Goal: Information Seeking & Learning: Learn about a topic

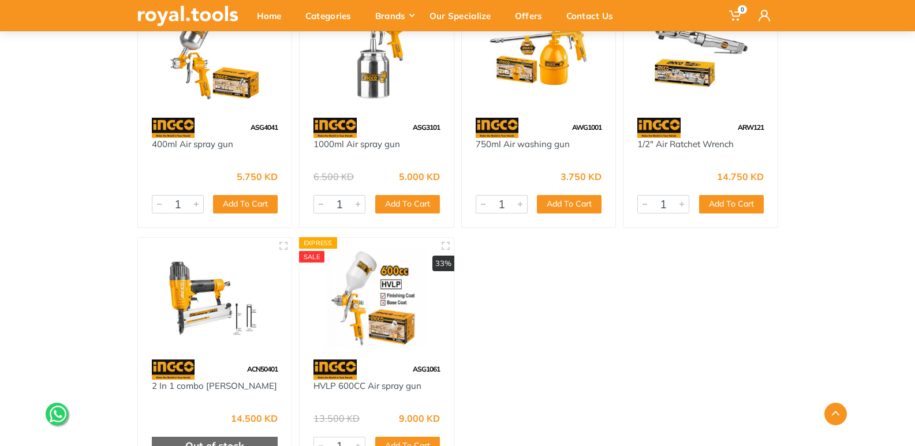
scroll to position [173, 0]
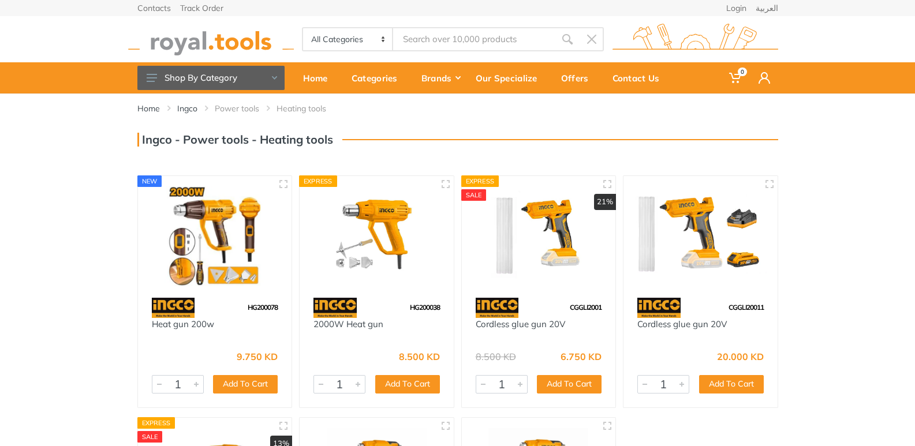
click at [224, 237] on img at bounding box center [214, 236] width 133 height 100
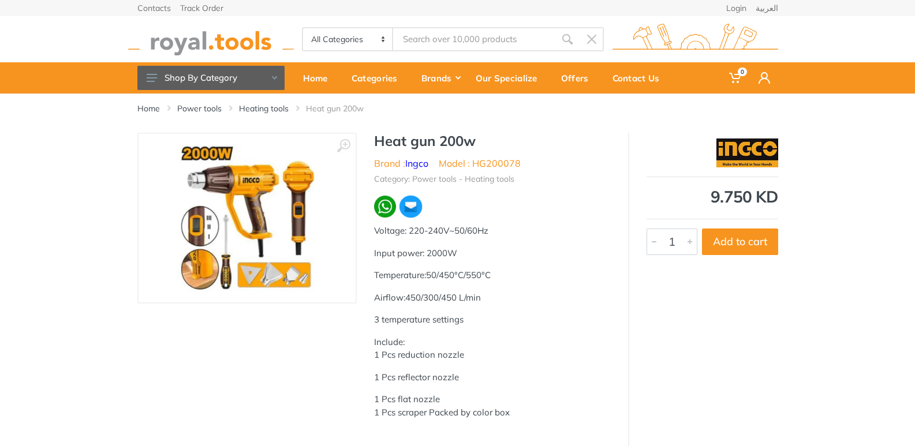
click at [217, 231] on img at bounding box center [246, 217] width 145 height 145
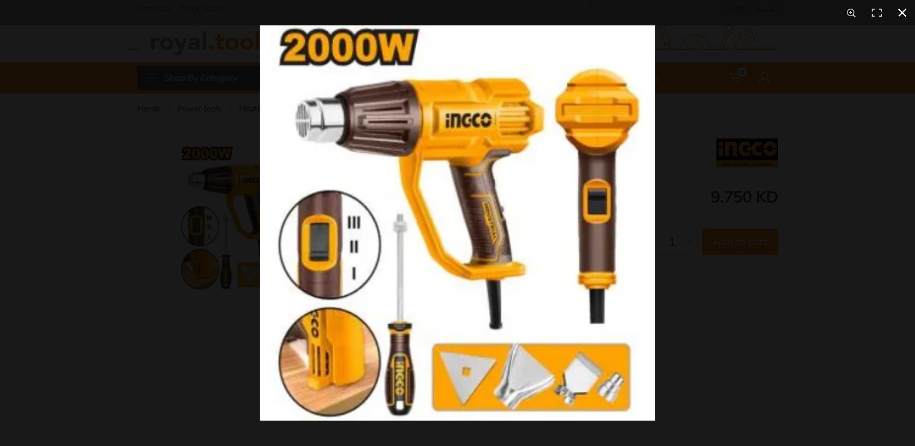
click at [856, 107] on div at bounding box center [717, 248] width 915 height 446
